Goal: Transaction & Acquisition: Book appointment/travel/reservation

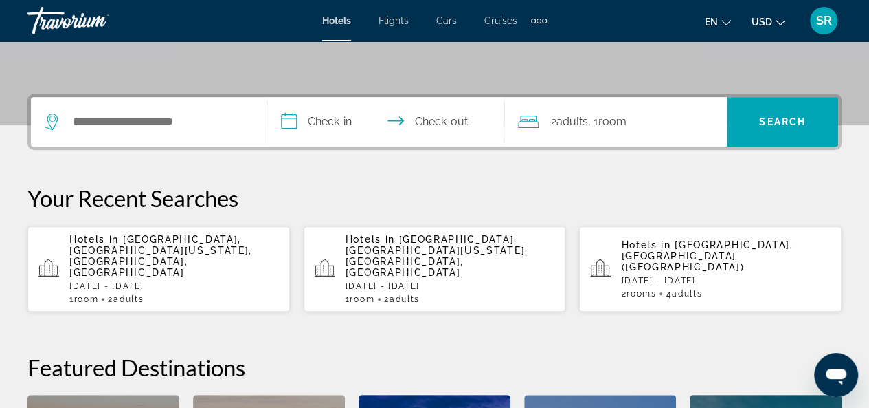
scroll to position [318, 0]
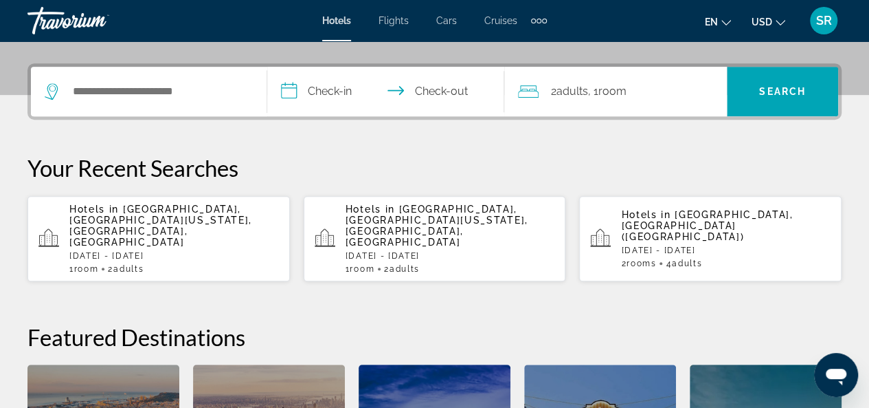
click at [227, 212] on span "[GEOGRAPHIC_DATA], [GEOGRAPHIC_DATA][US_STATE], [GEOGRAPHIC_DATA], [GEOGRAPHIC_…" at bounding box center [160, 225] width 183 height 44
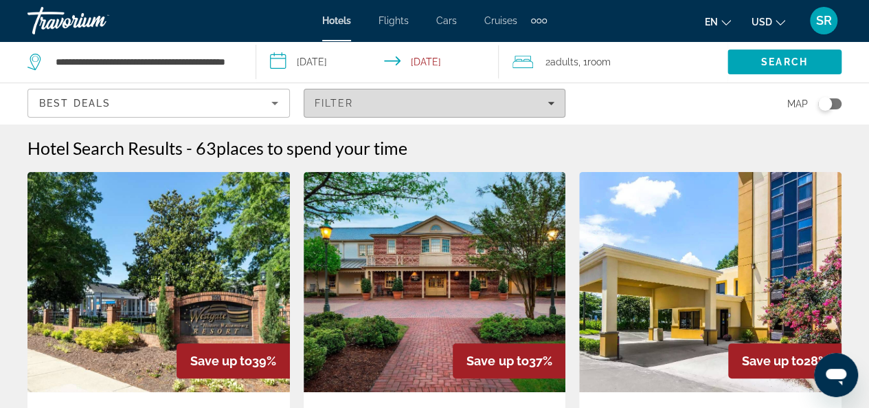
click at [555, 104] on span "Filters" at bounding box center [434, 103] width 261 height 33
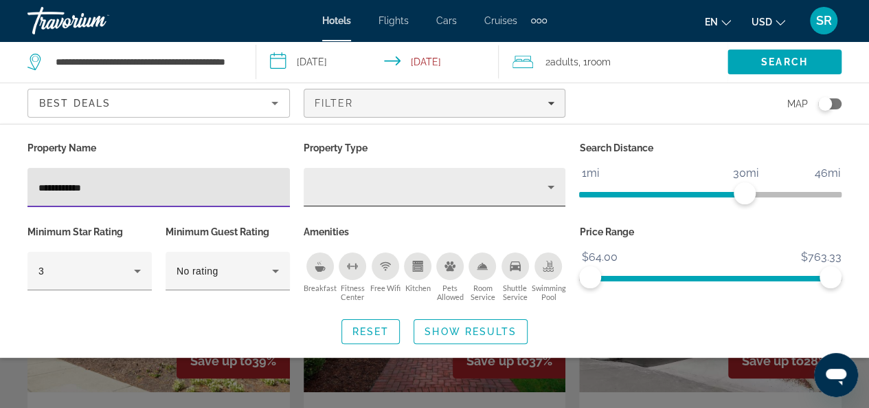
type input "**********"
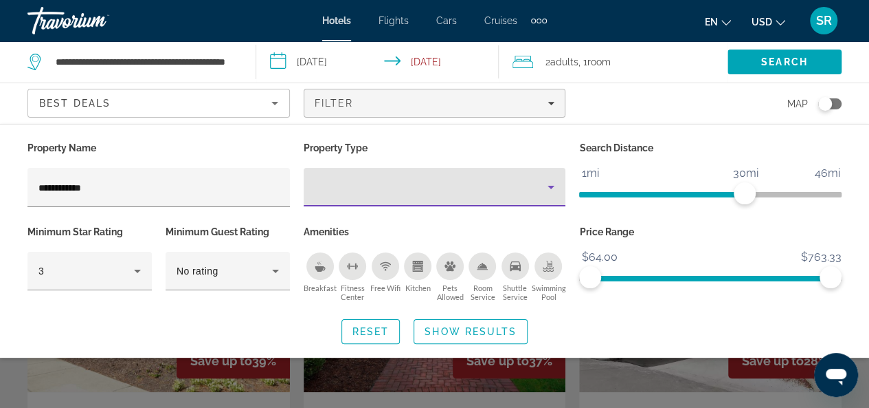
click at [553, 183] on icon "Property type" at bounding box center [551, 187] width 16 height 16
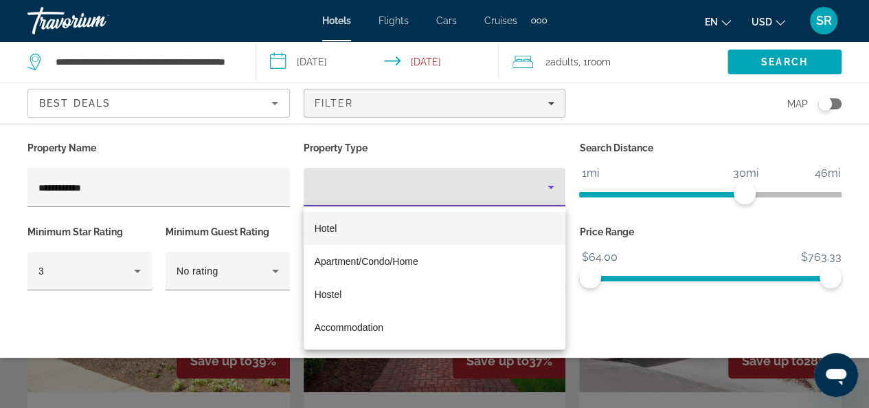
click at [540, 188] on div at bounding box center [434, 204] width 869 height 408
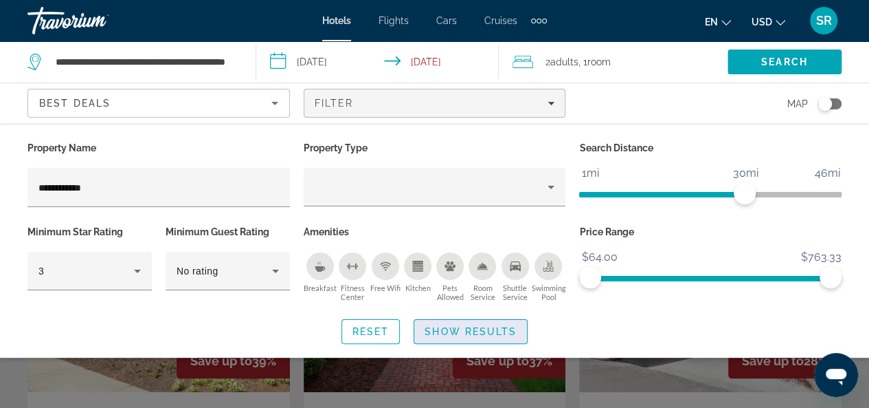
click at [460, 328] on span "Show Results" at bounding box center [471, 331] width 92 height 11
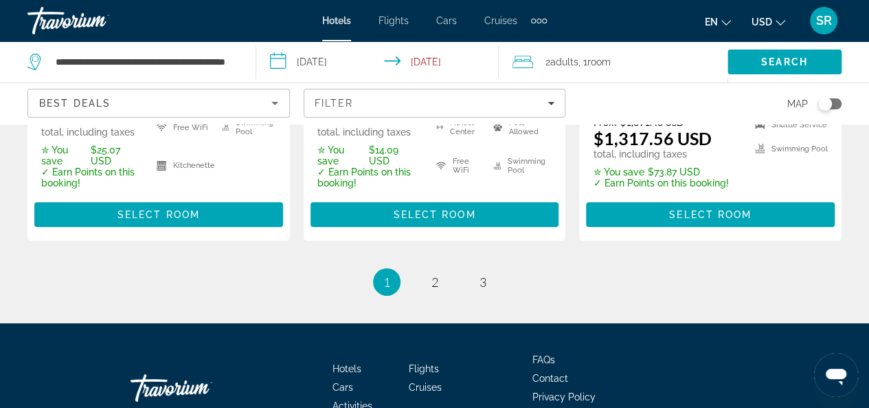
scroll to position [2275, 0]
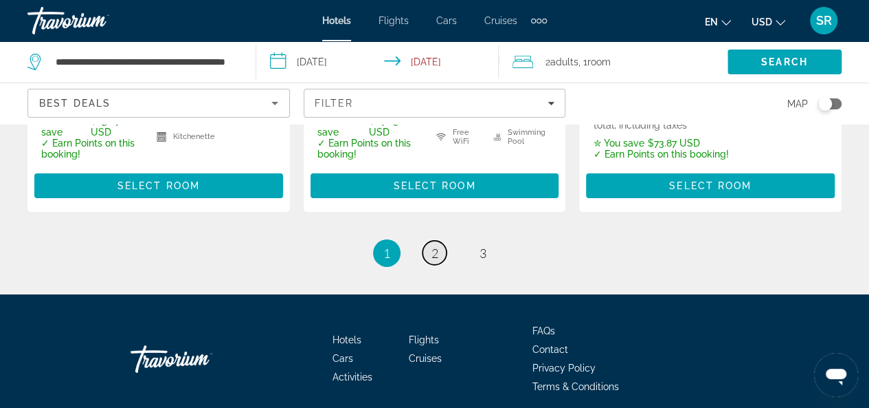
click at [438, 245] on span "2" at bounding box center [435, 252] width 7 height 15
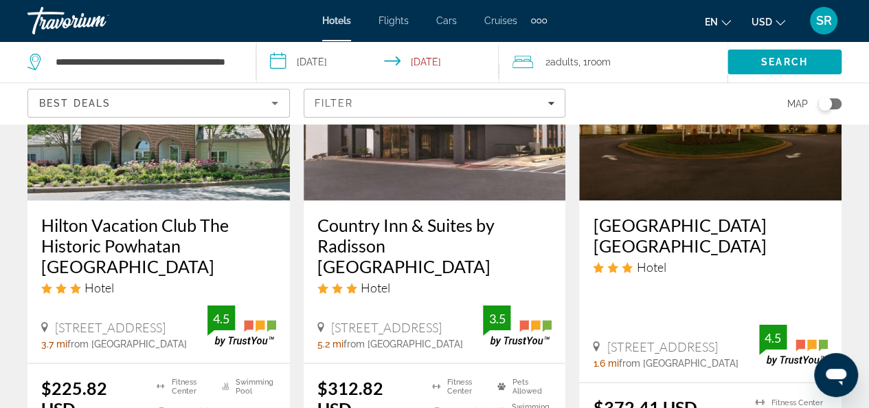
scroll to position [1355, 0]
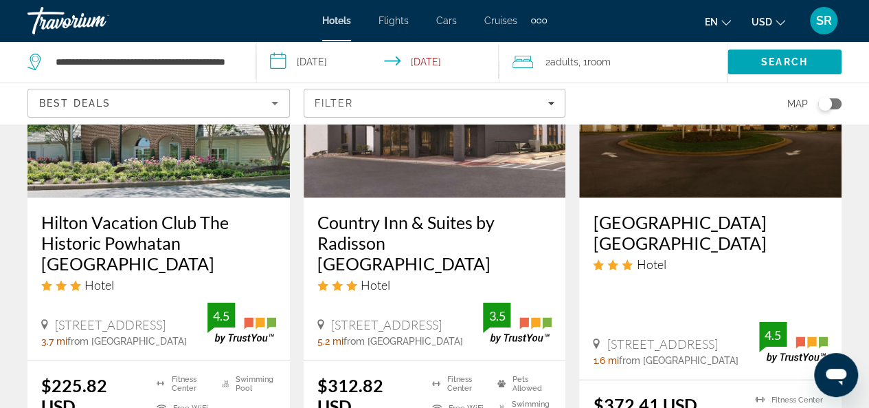
drag, startPoint x: 869, startPoint y: 258, endPoint x: 872, endPoint y: 233, distance: 25.0
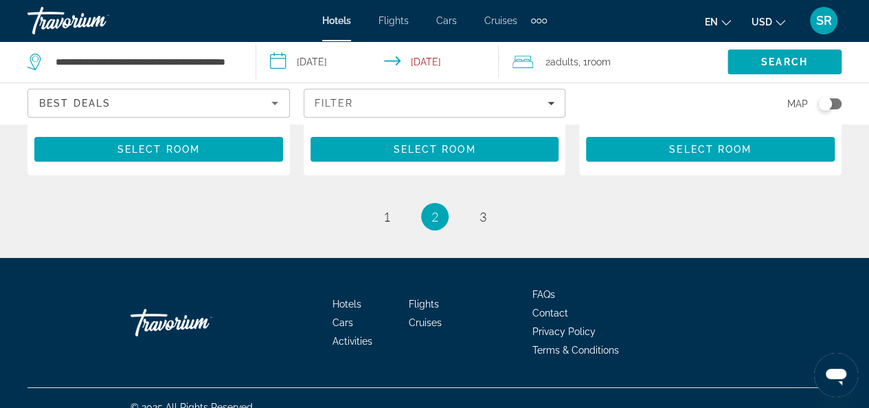
scroll to position [2187, 0]
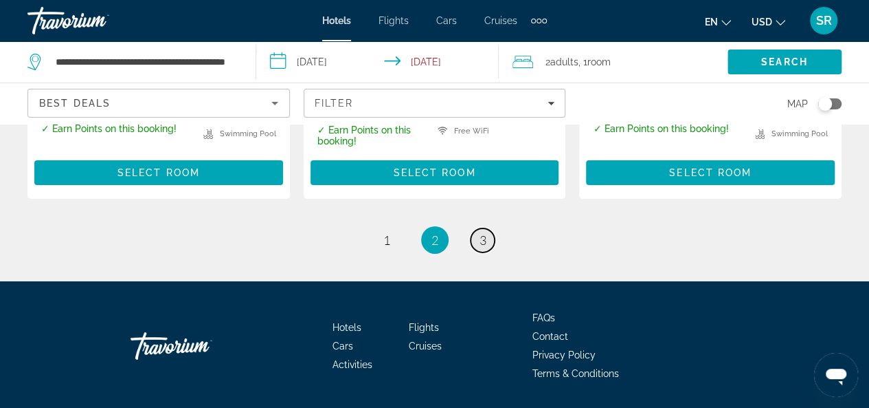
click at [484, 232] on span "3" at bounding box center [483, 239] width 7 height 15
